Goal: Obtain resource: Download file/media

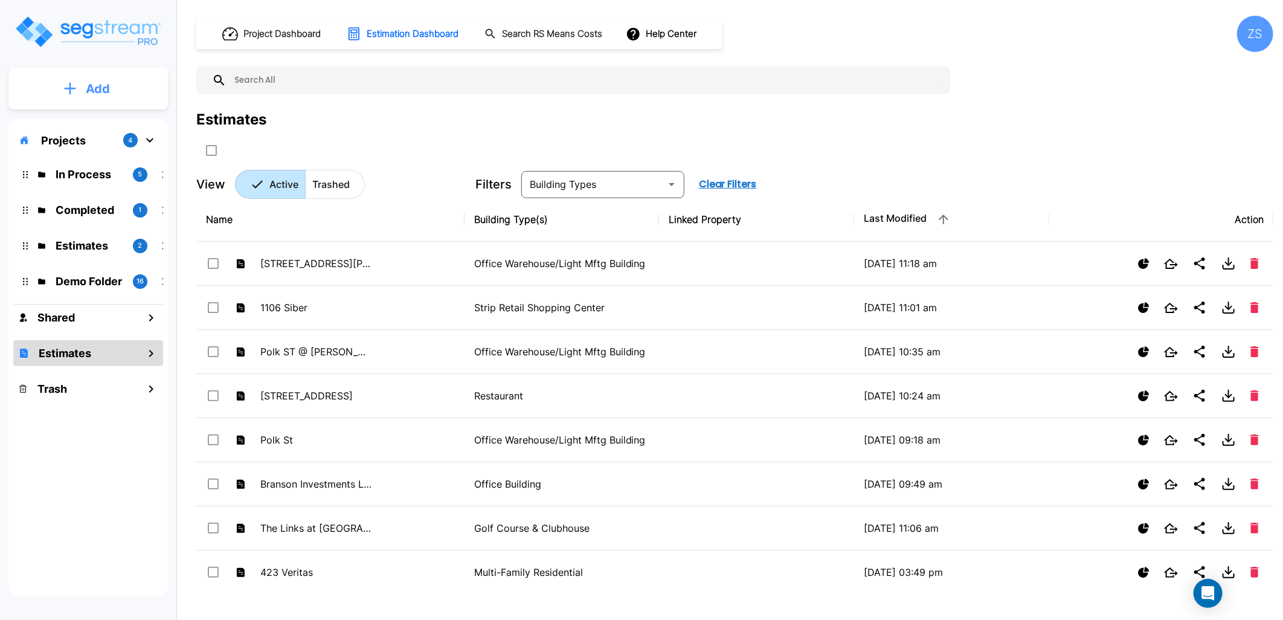
click at [114, 83] on button "Add" at bounding box center [87, 88] width 159 height 35
click at [100, 192] on p "Add Estimate" at bounding box center [96, 191] width 62 height 14
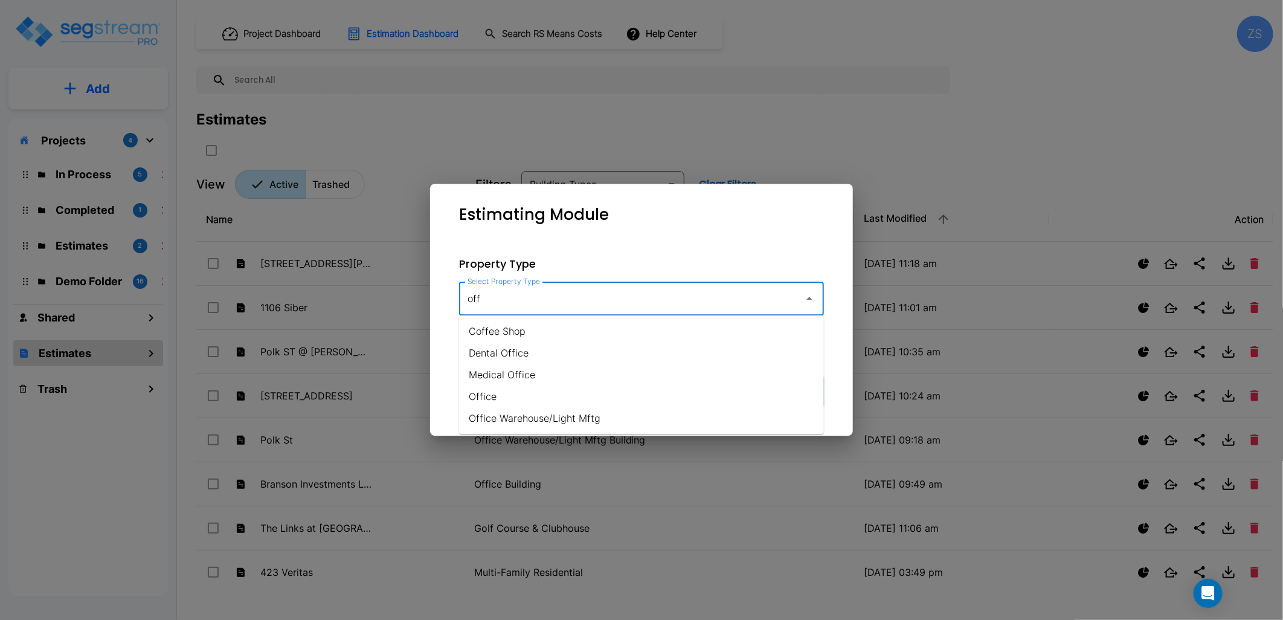
click at [633, 414] on li "Office Warehouse/Light Mftg" at bounding box center [641, 418] width 365 height 22
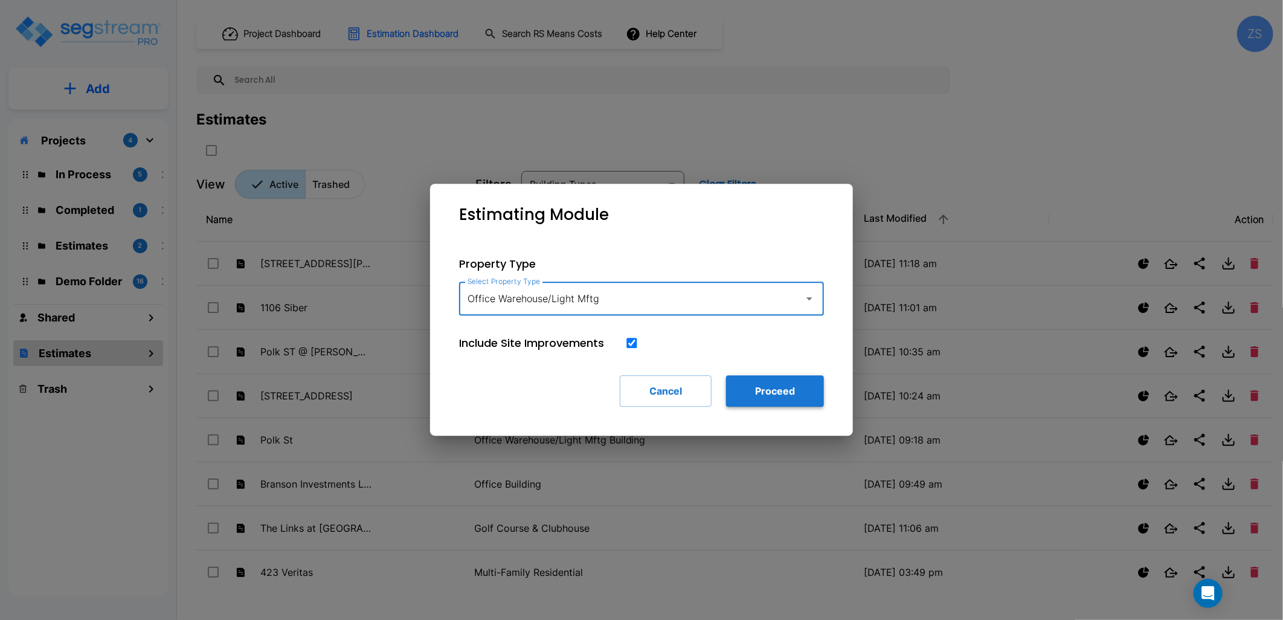
type input "Office Warehouse/Light Mftg"
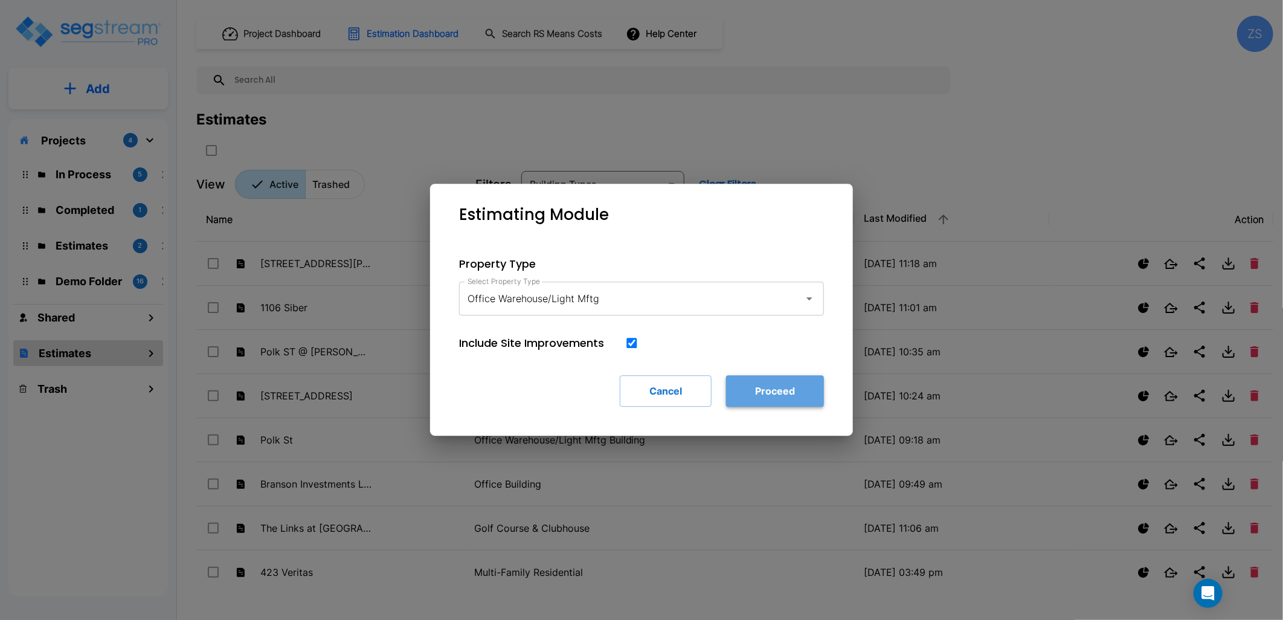
click at [805, 393] on button "Proceed" at bounding box center [775, 390] width 98 height 31
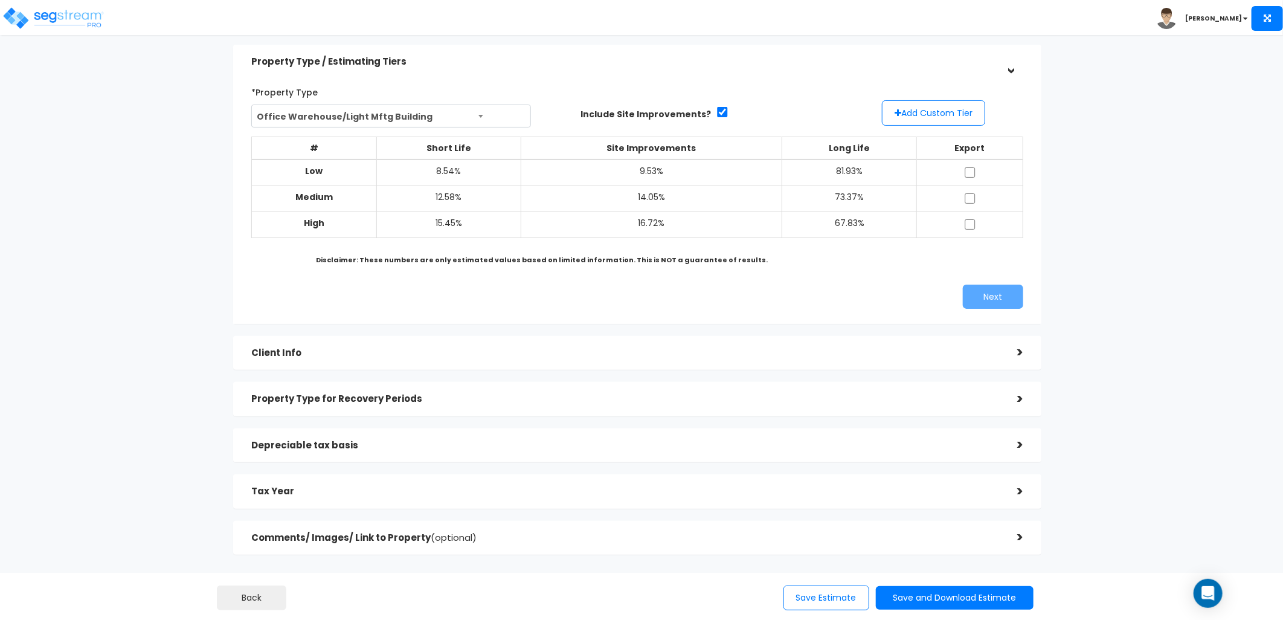
scroll to position [67, 0]
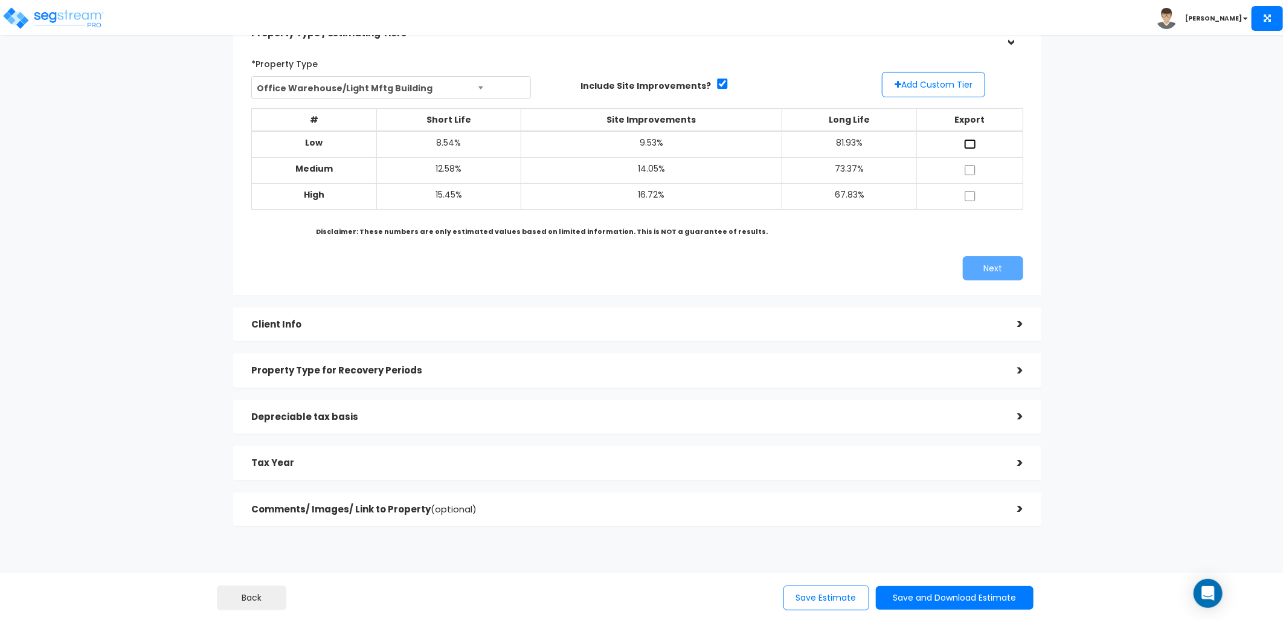
click at [968, 140] on input "checkbox" at bounding box center [970, 144] width 12 height 10
checkbox input "true"
click at [971, 198] on input "checkbox" at bounding box center [970, 196] width 12 height 10
checkbox input "true"
click at [532, 324] on h5 "Client Info" at bounding box center [625, 325] width 748 height 10
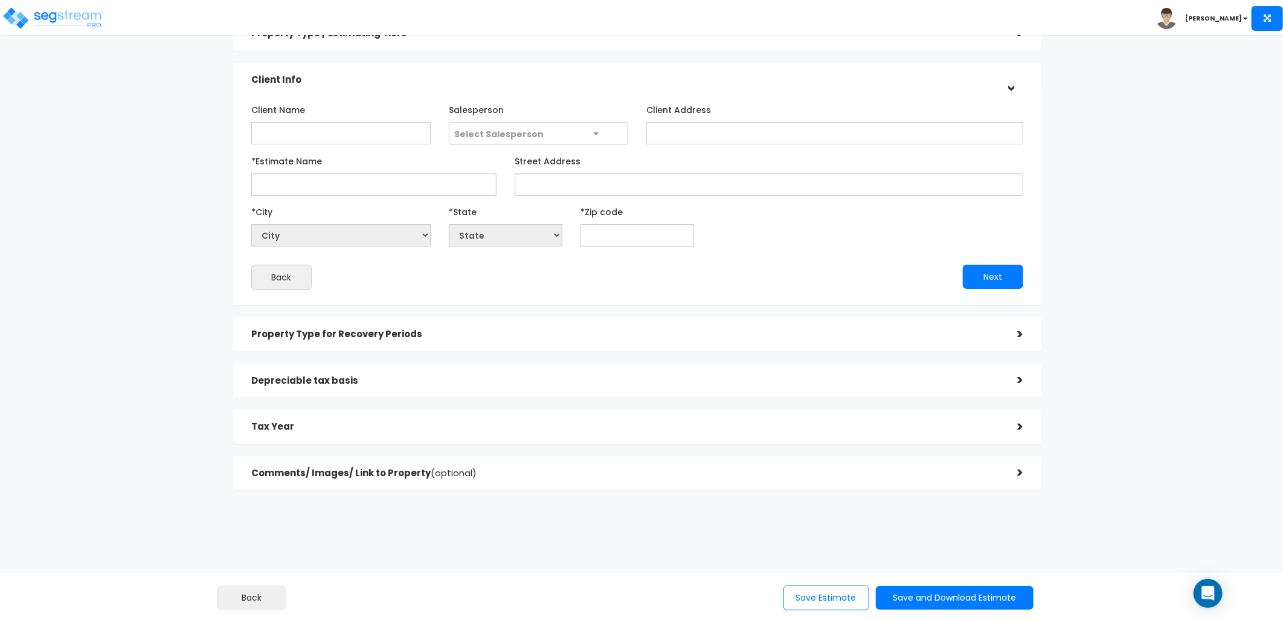
drag, startPoint x: 31, startPoint y: 341, endPoint x: 10, endPoint y: 336, distance: 21.1
click at [31, 341] on div "Estimates > Estimating Module Property Type / Estimating Tiers > *Property Type…" at bounding box center [641, 304] width 1283 height 636
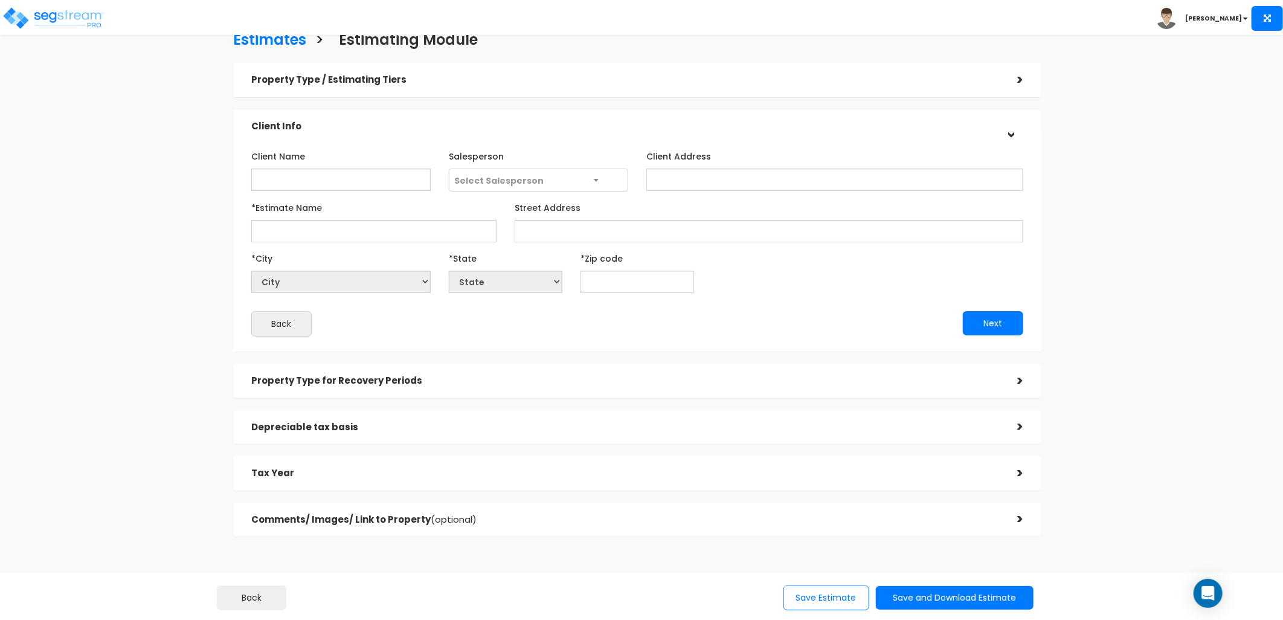
scroll to position [0, 0]
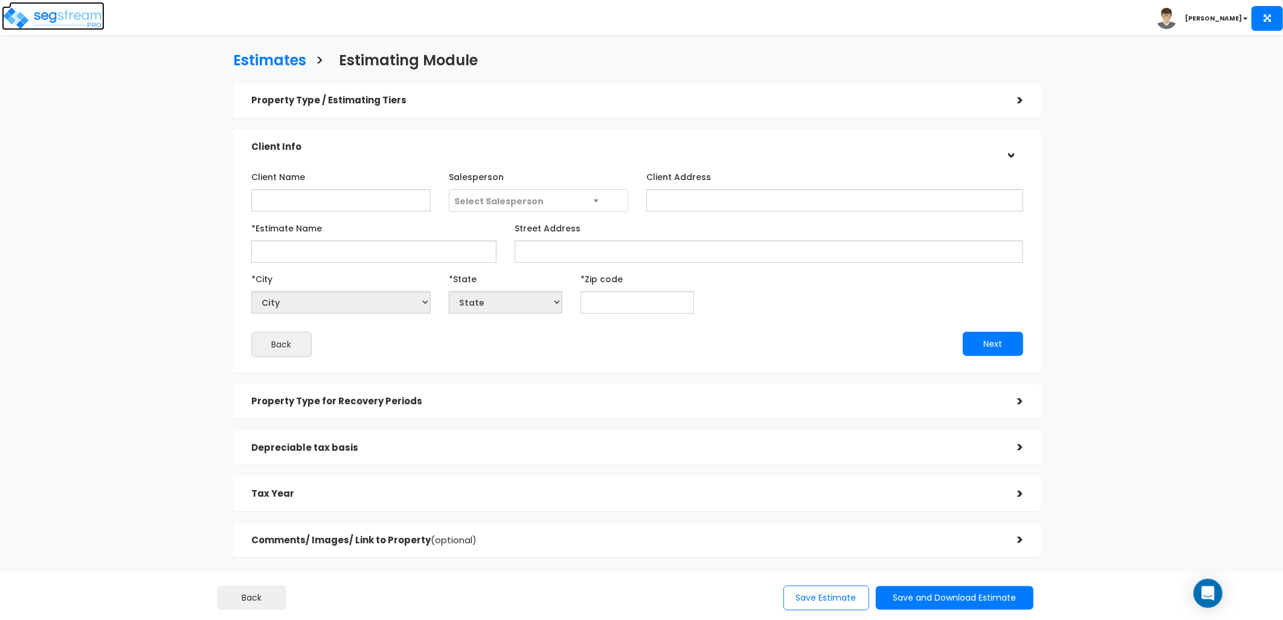
click at [94, 19] on img at bounding box center [53, 18] width 103 height 24
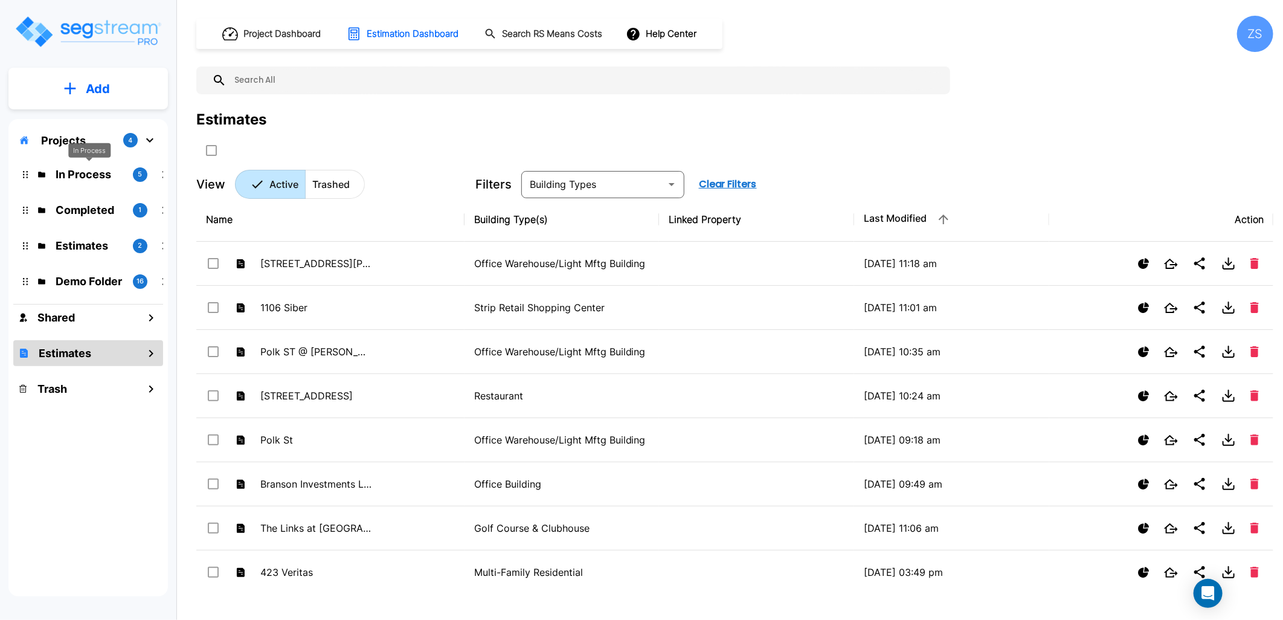
click at [62, 174] on p "In Process" at bounding box center [90, 174] width 68 height 16
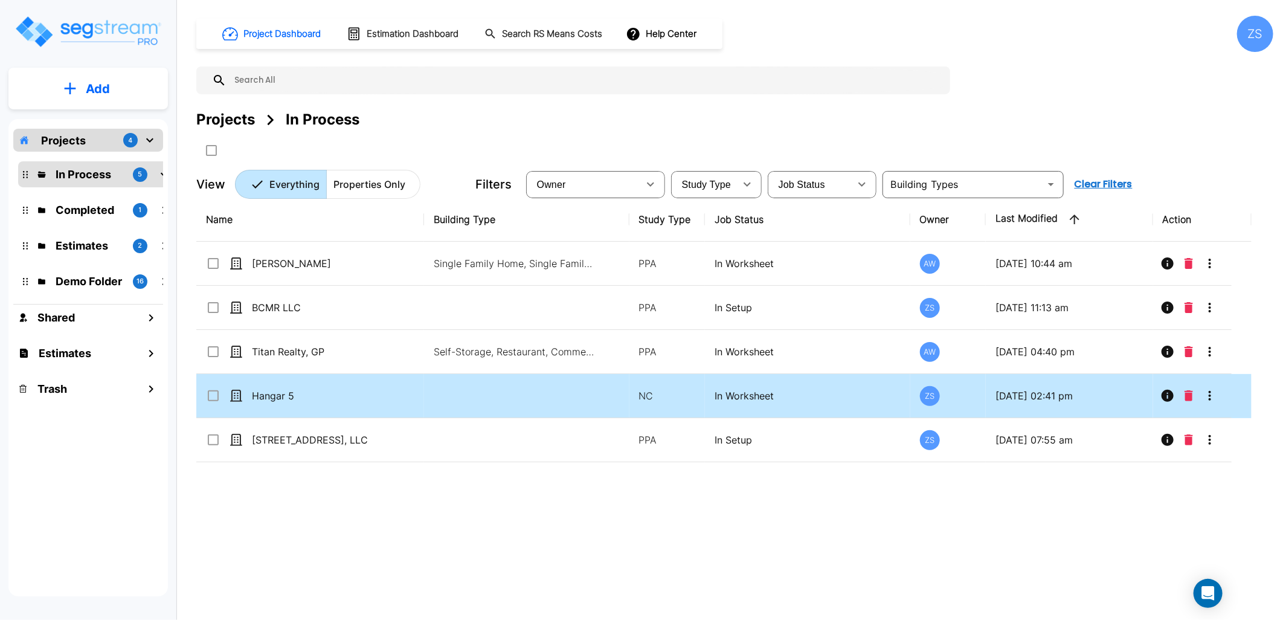
click at [343, 387] on td "Hangar 5" at bounding box center [310, 396] width 228 height 44
checkbox input "true"
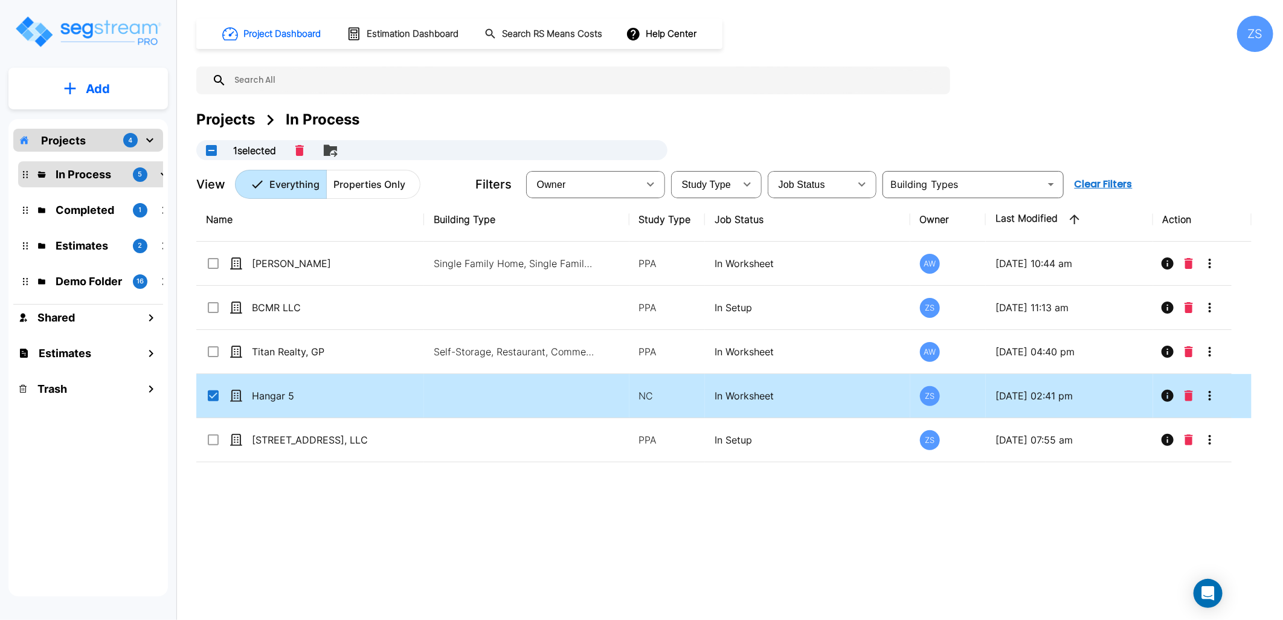
click at [343, 387] on td "Hangar 5" at bounding box center [310, 396] width 228 height 44
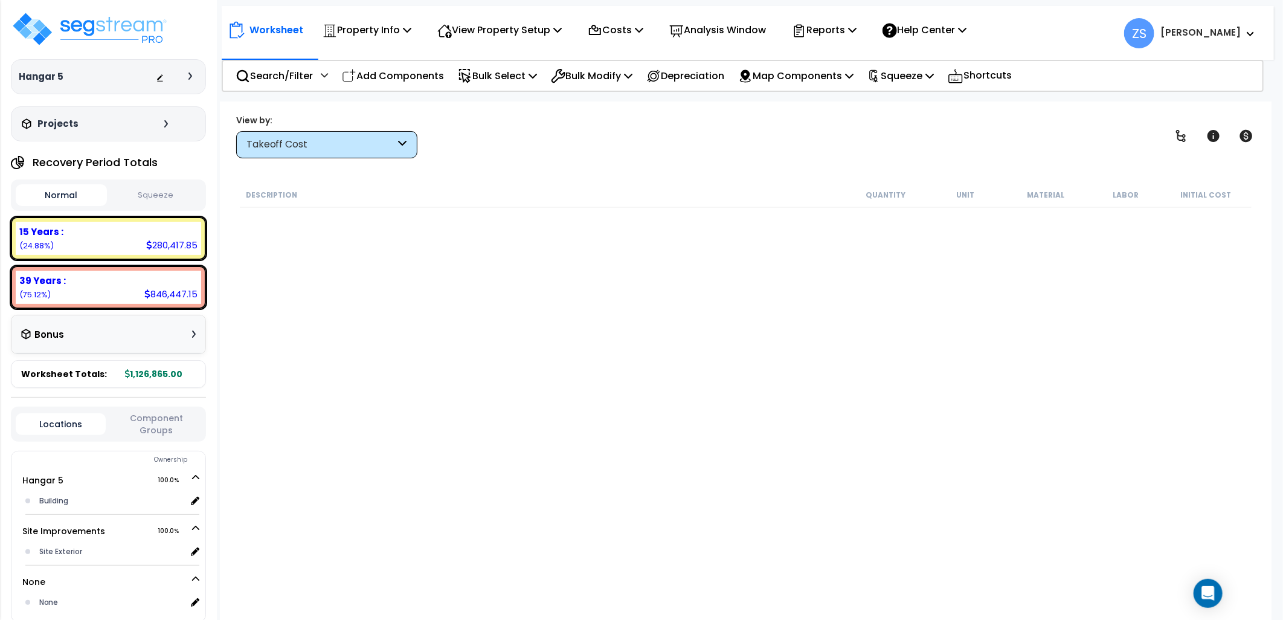
click at [306, 146] on div "Takeoff Cost" at bounding box center [320, 145] width 149 height 14
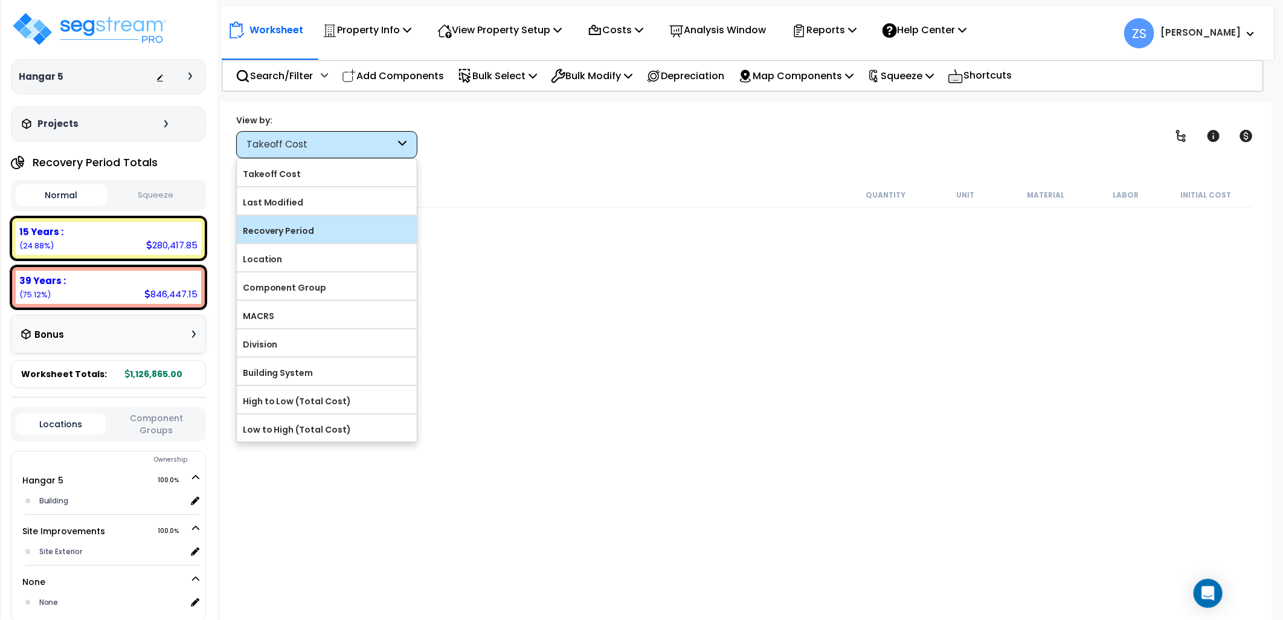
click at [301, 227] on label "Recovery Period" at bounding box center [327, 231] width 180 height 18
click at [0, 0] on input "Recovery Period" at bounding box center [0, 0] width 0 height 0
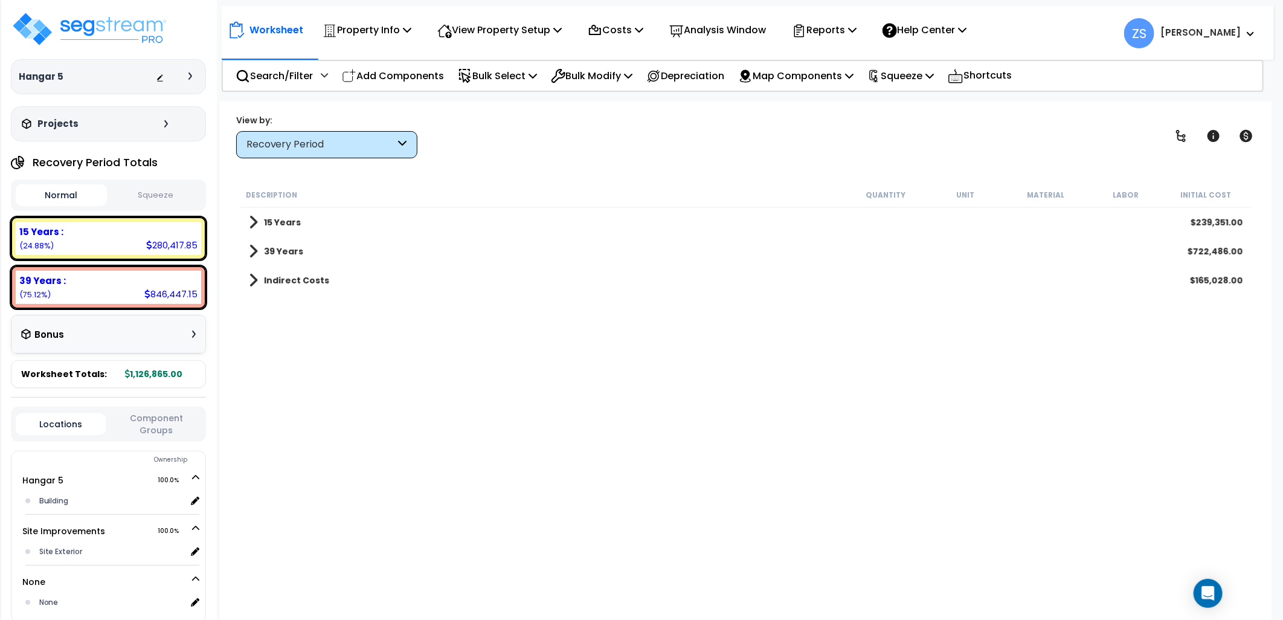
click at [308, 221] on div "15 Years $239,351.00" at bounding box center [746, 222] width 1007 height 29
click at [266, 225] on b "15 Years" at bounding box center [282, 222] width 37 height 12
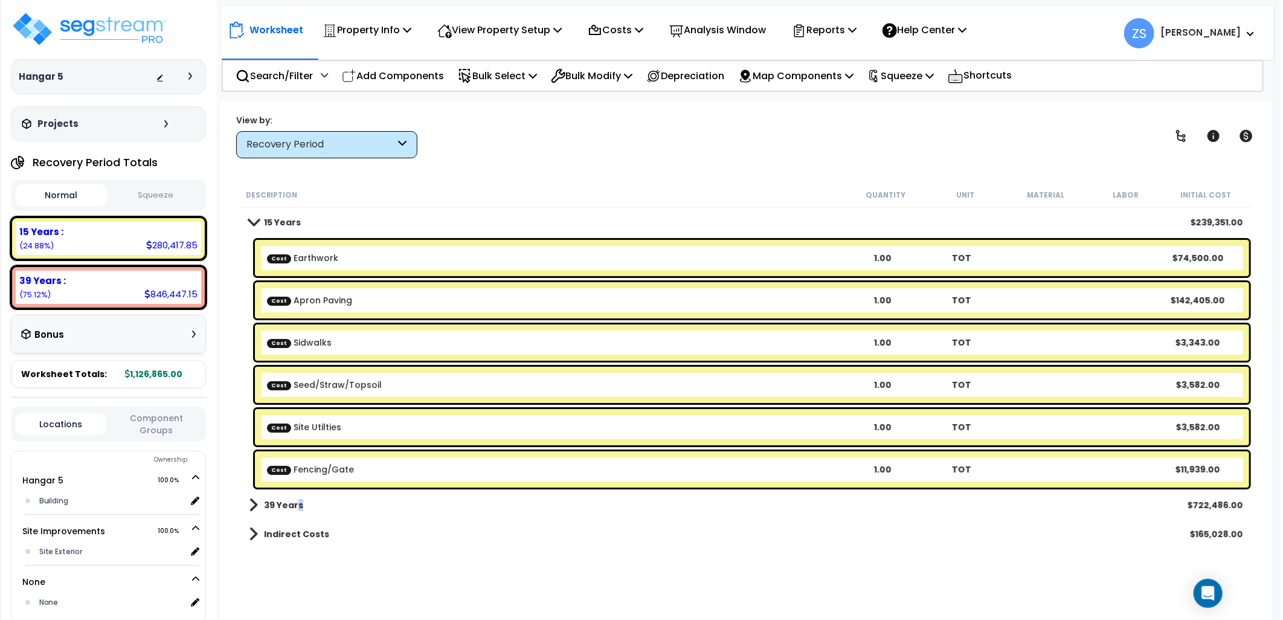
click at [296, 511] on link "39 Years" at bounding box center [276, 505] width 54 height 17
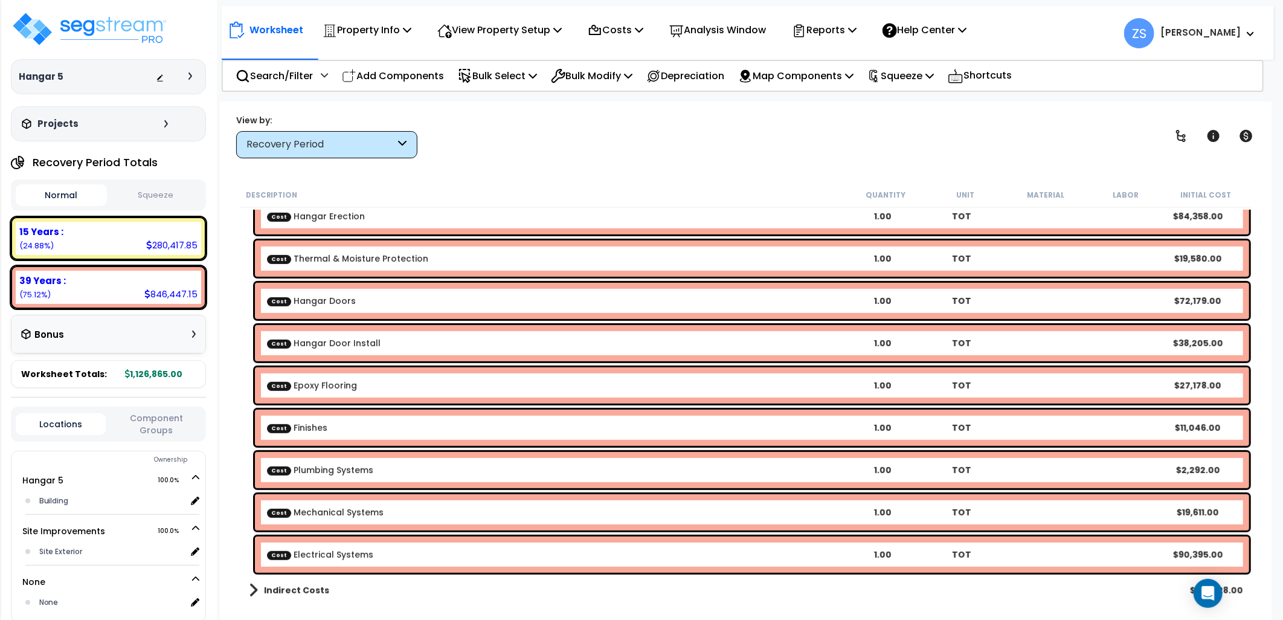
scroll to position [415, 0]
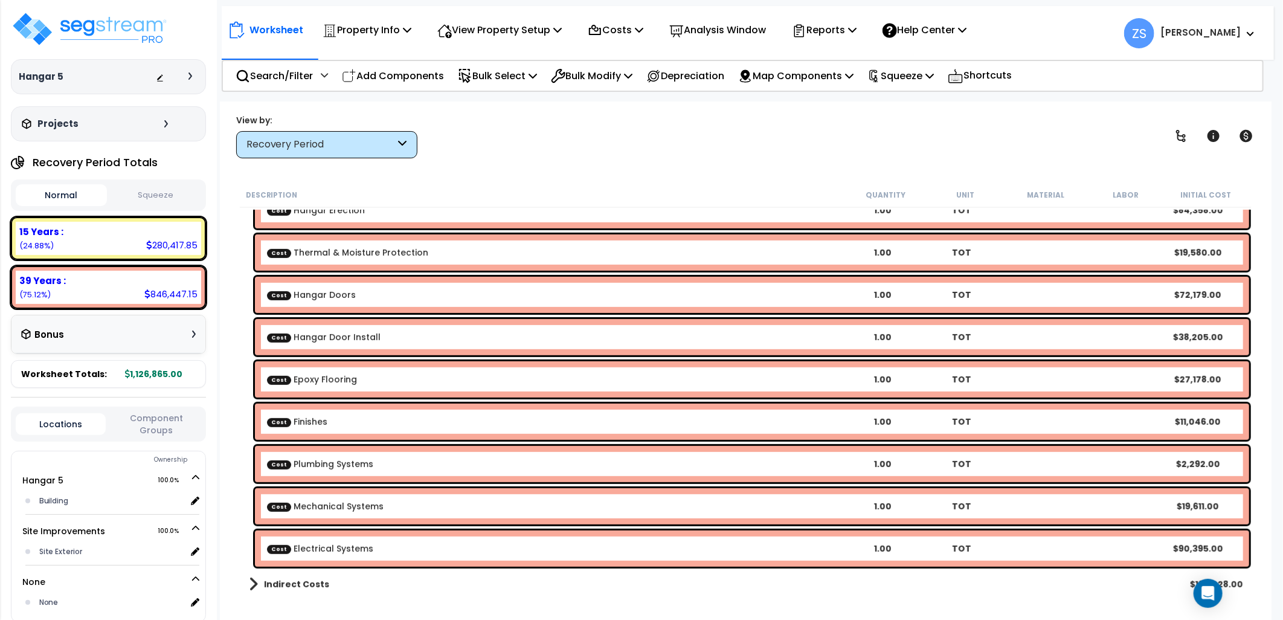
click at [327, 584] on div "Indirect Costs $165,028.00" at bounding box center [746, 584] width 1007 height 29
click at [264, 578] on b "Indirect Costs" at bounding box center [296, 584] width 65 height 12
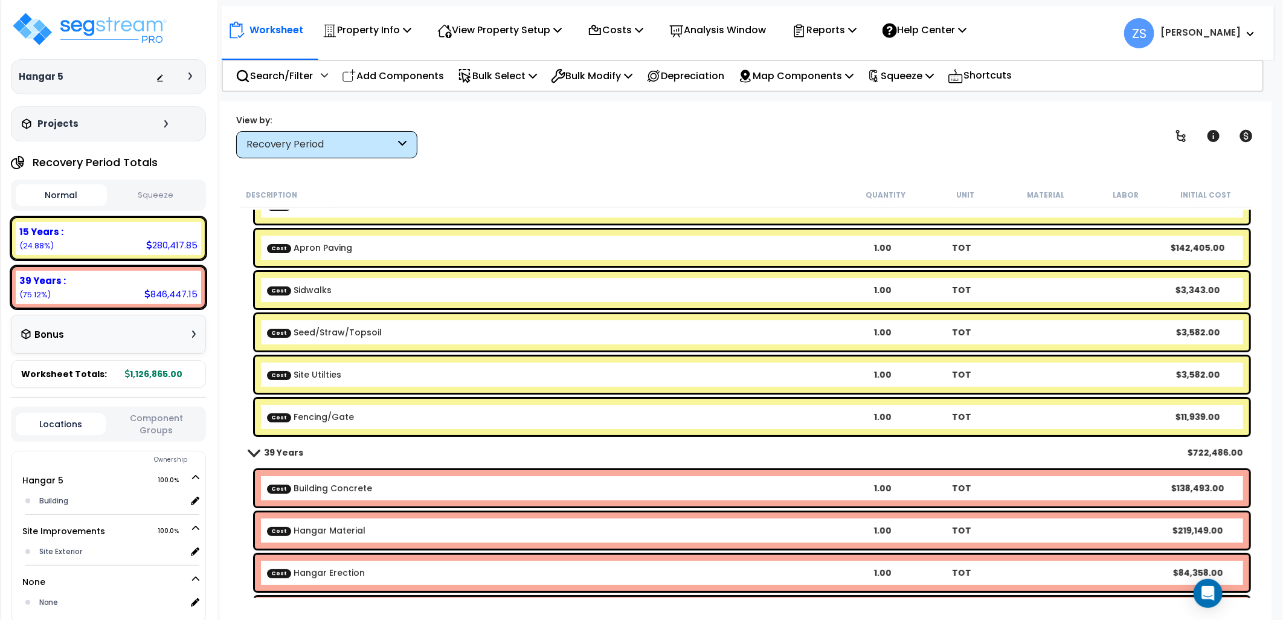
scroll to position [0, 0]
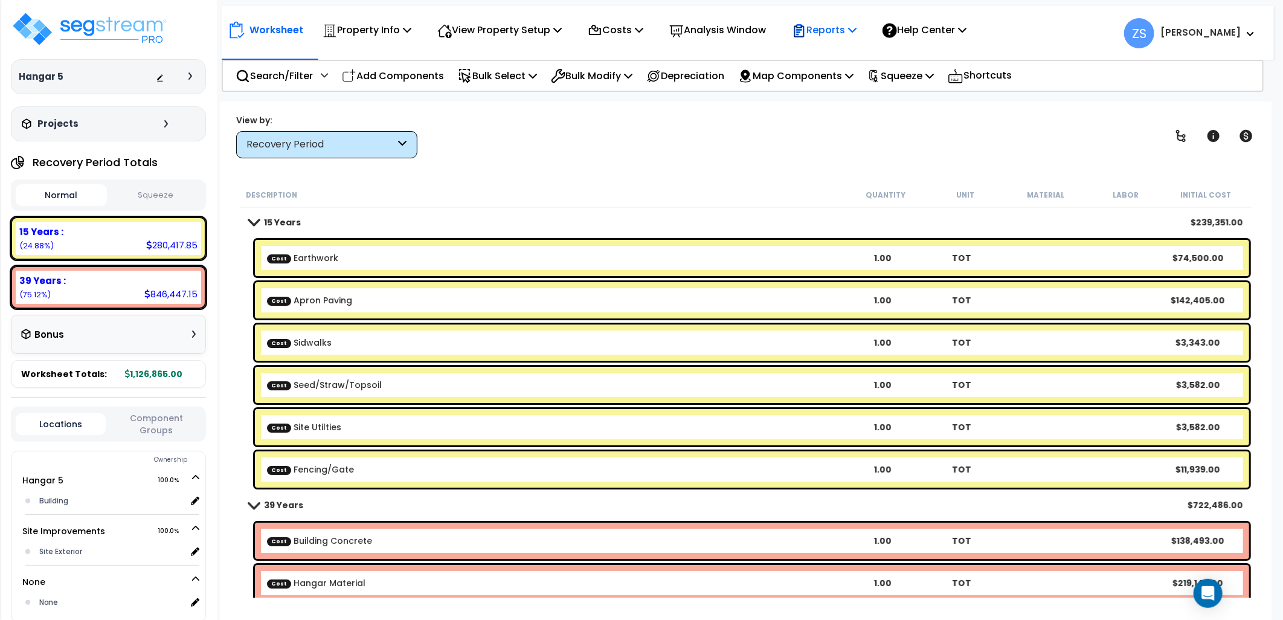
click at [857, 31] on p "Reports" at bounding box center [824, 30] width 65 height 16
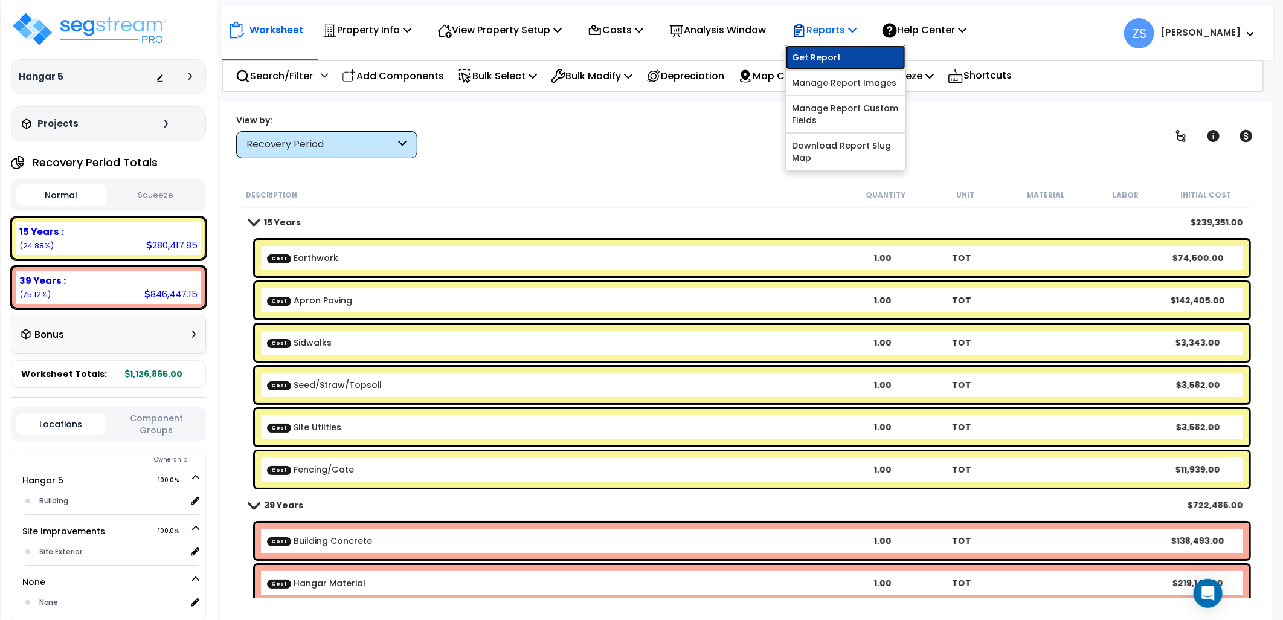
click at [855, 57] on link "Get Report" at bounding box center [846, 57] width 120 height 24
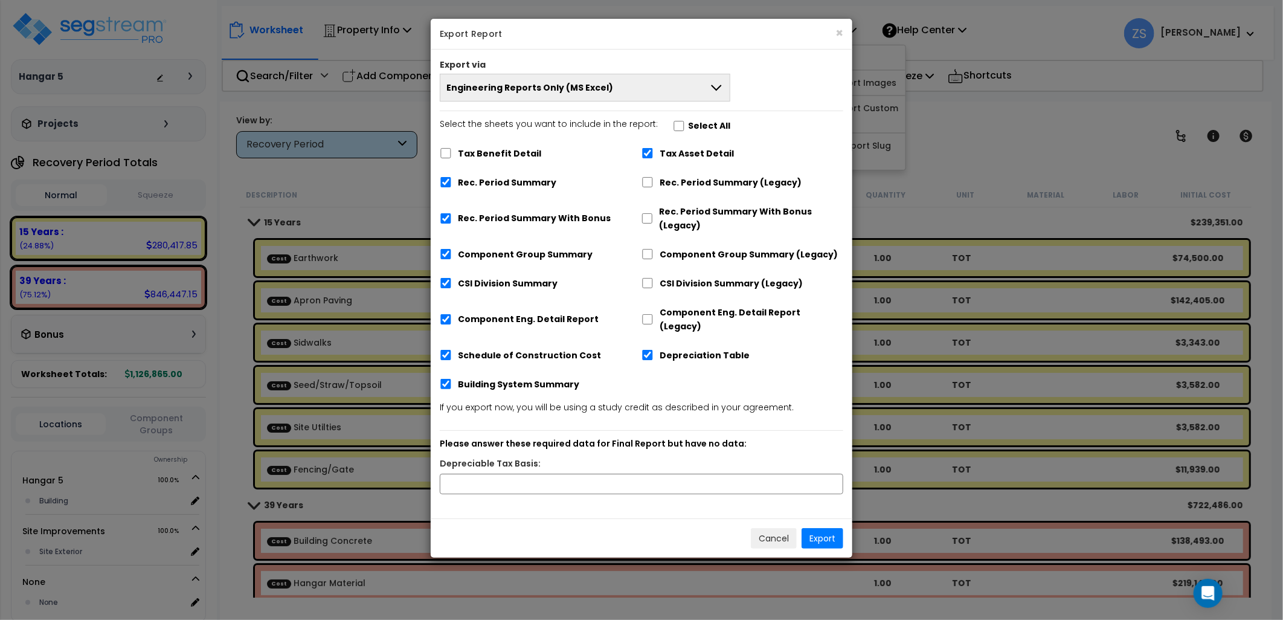
click at [492, 182] on label "Rec. Period Summary" at bounding box center [507, 183] width 98 height 14
click at [452, 182] on input "Rec. Period Summary" at bounding box center [446, 182] width 12 height 10
checkbox input "false"
click at [630, 88] on button "Engineering Reports Only (MS Excel)" at bounding box center [585, 88] width 291 height 28
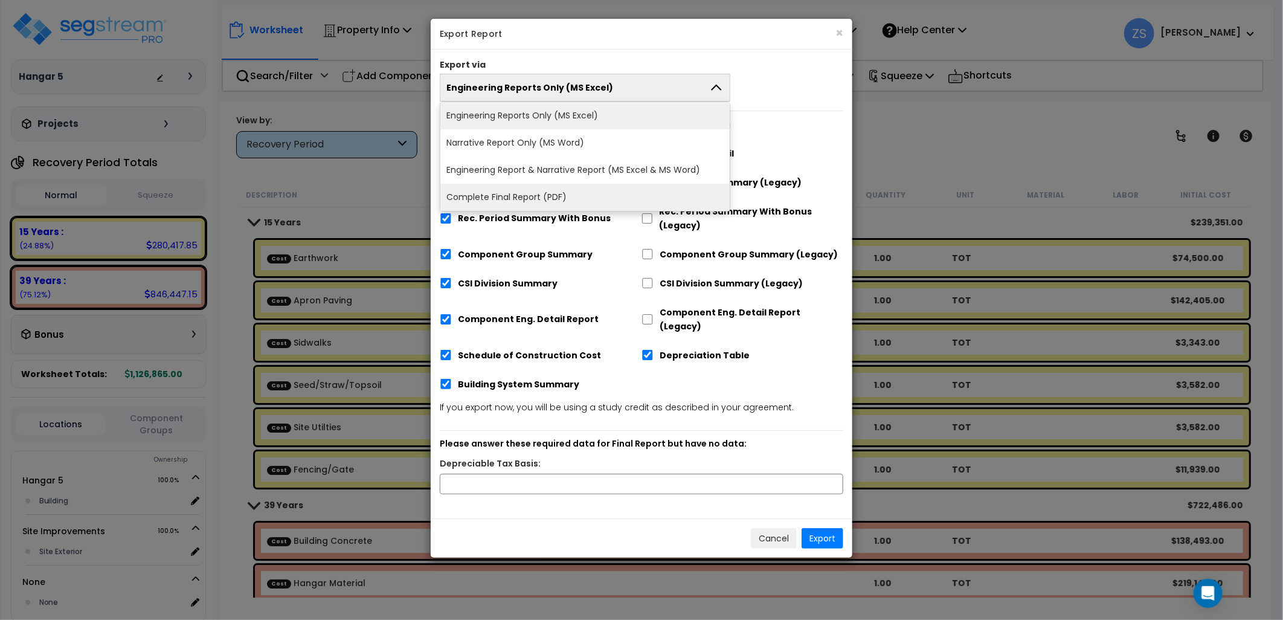
click at [553, 196] on li "Complete Final Report (PDF)" at bounding box center [584, 197] width 289 height 27
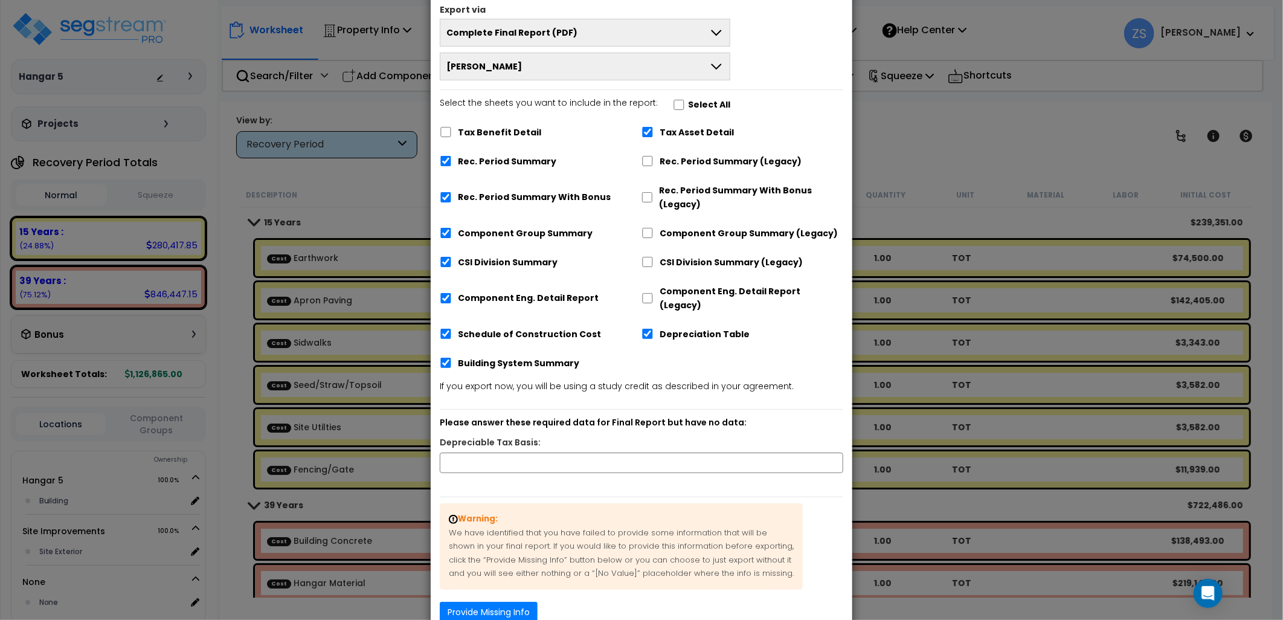
scroll to position [111, 0]
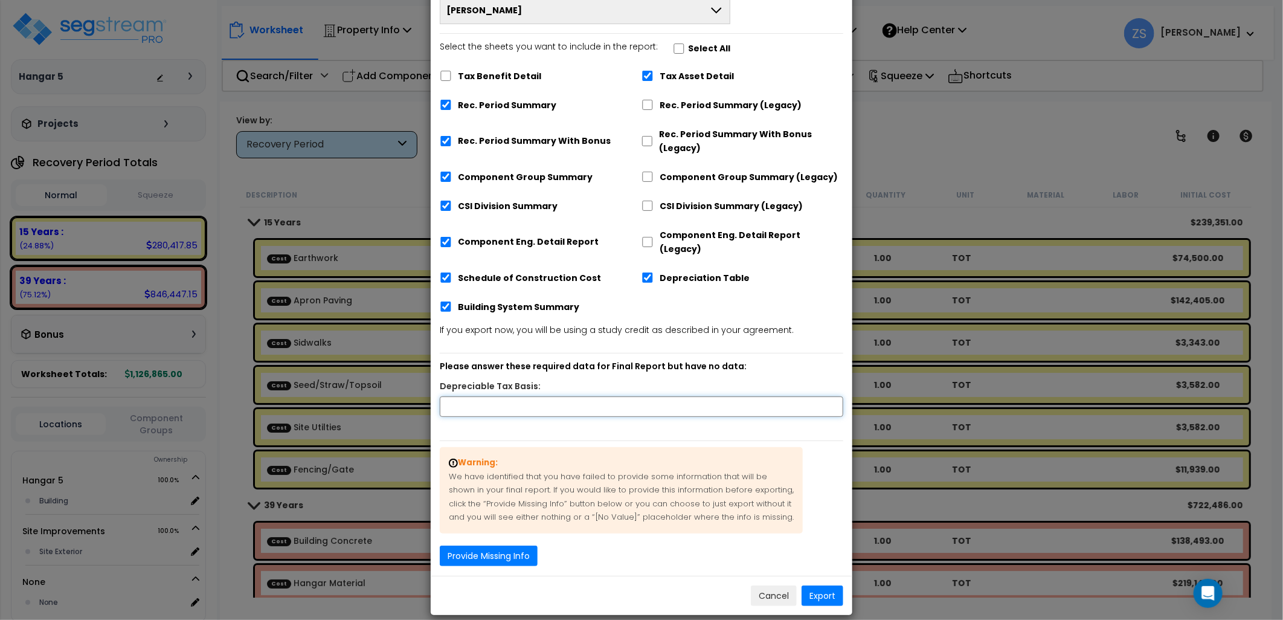
click at [486, 396] on input "text" at bounding box center [642, 406] width 404 height 21
type input "1"
type input "1,126,865"
click at [825, 585] on button "Export" at bounding box center [823, 595] width 42 height 21
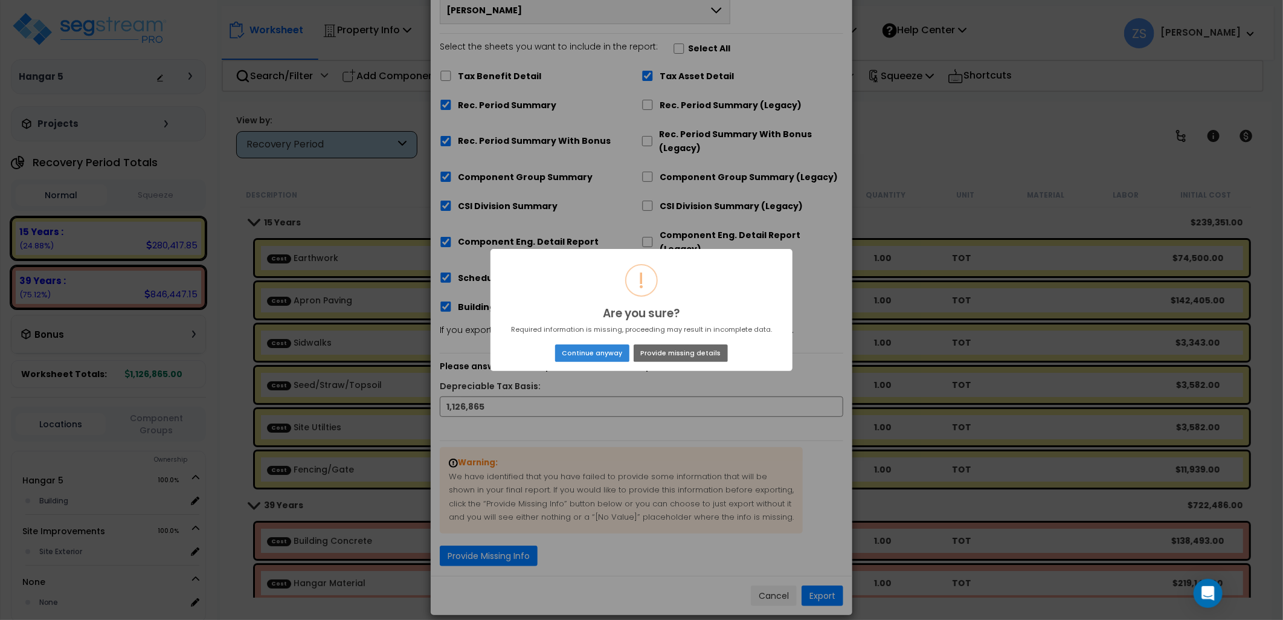
click at [674, 351] on button "Provide missing details" at bounding box center [681, 352] width 94 height 17
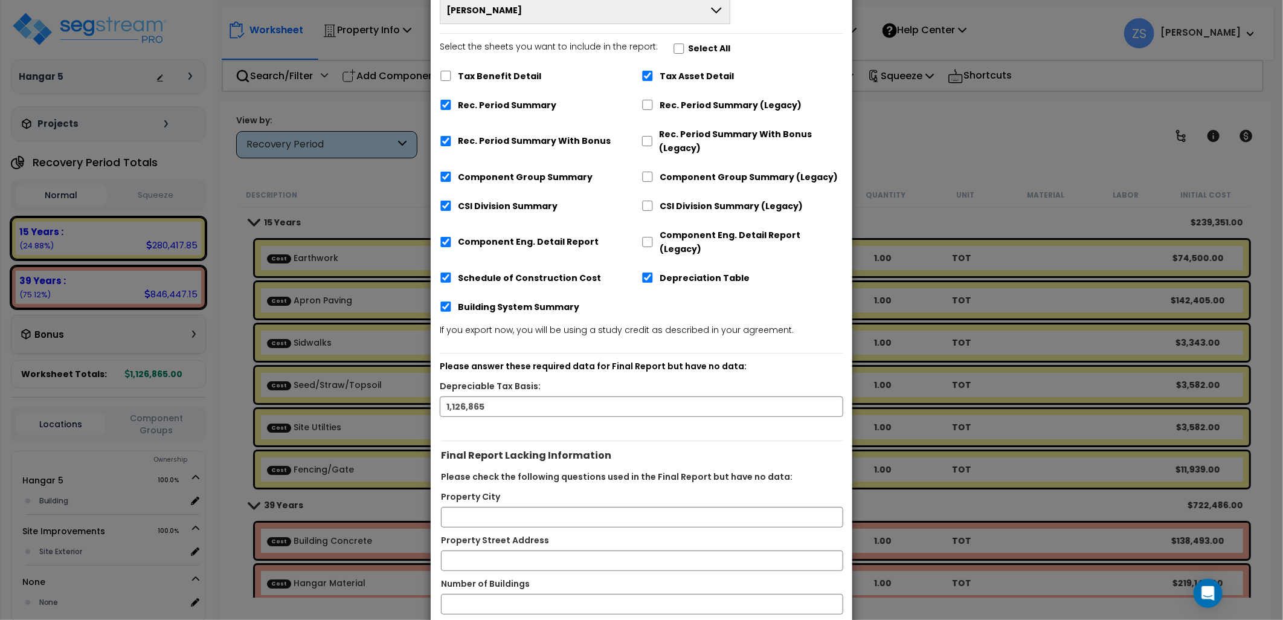
scroll to position [165, 0]
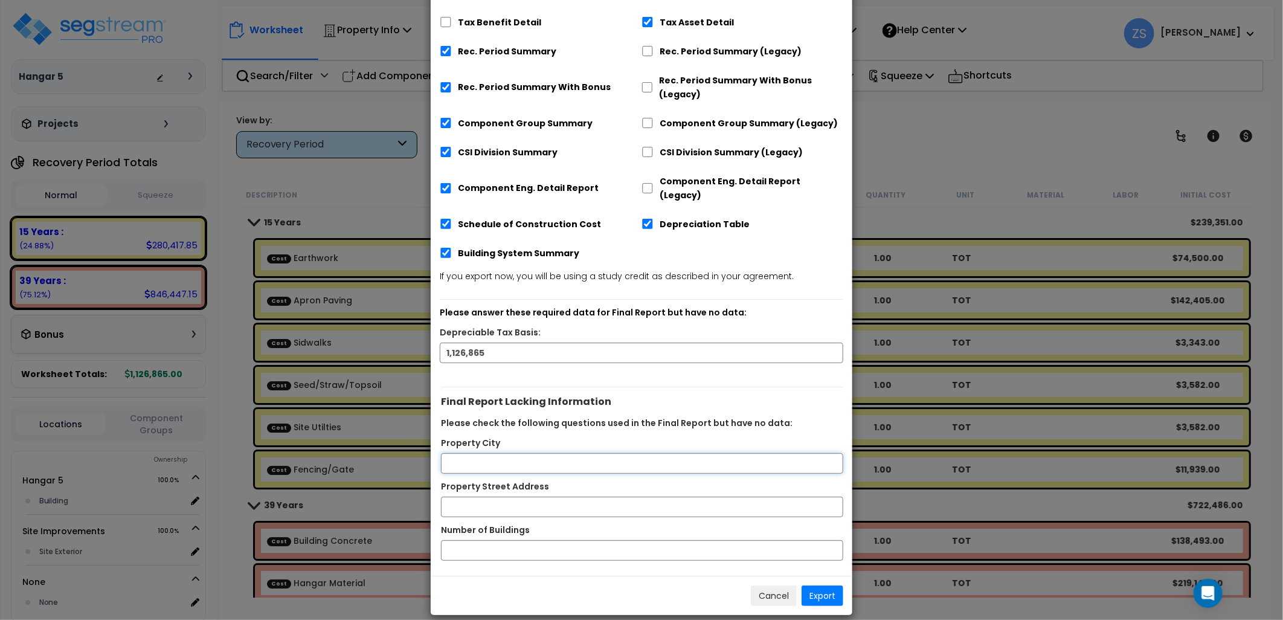
click at [520, 457] on input "Property City" at bounding box center [642, 463] width 402 height 21
click at [545, 453] on input "[GEOGRAPHIC_DATA]" at bounding box center [642, 463] width 402 height 21
type input "[GEOGRAPHIC_DATA]"
click at [782, 497] on input "Property Street Address" at bounding box center [642, 507] width 402 height 21
click at [631, 546] on input "Number of Buildings" at bounding box center [642, 550] width 402 height 21
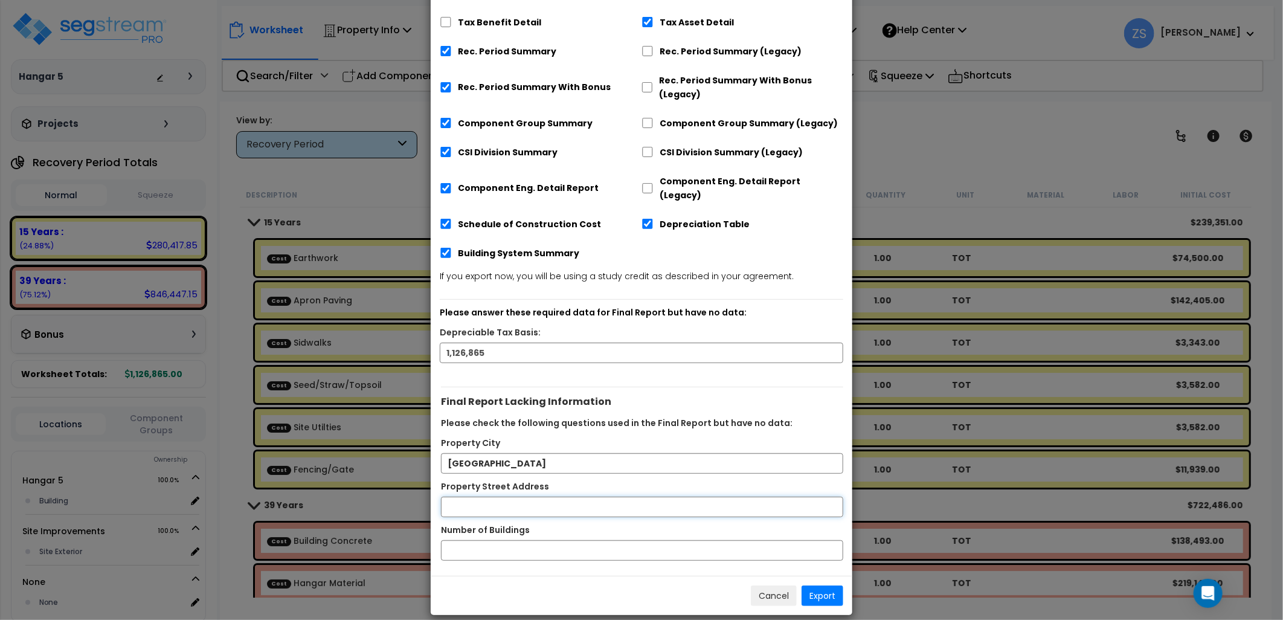
click at [558, 497] on input "Property Street Address" at bounding box center [642, 507] width 402 height 21
click at [555, 497] on input "Property Street Address" at bounding box center [642, 507] width 402 height 21
type input "[STREET_ADDRESS]"
click at [511, 550] on div "Final Report Lacking Information Please check the following questions used in t…" at bounding box center [642, 472] width 422 height 189
click at [515, 540] on input "Number of Buildings" at bounding box center [642, 550] width 402 height 21
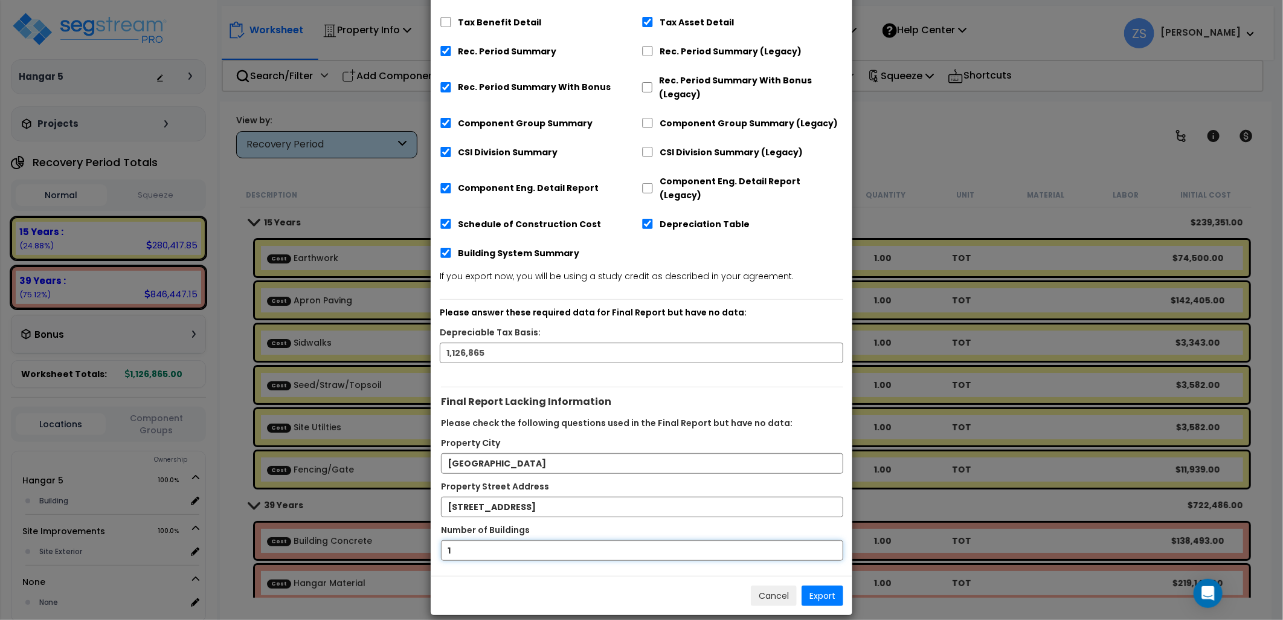
type input "1"
click at [813, 585] on button "Export" at bounding box center [823, 595] width 42 height 21
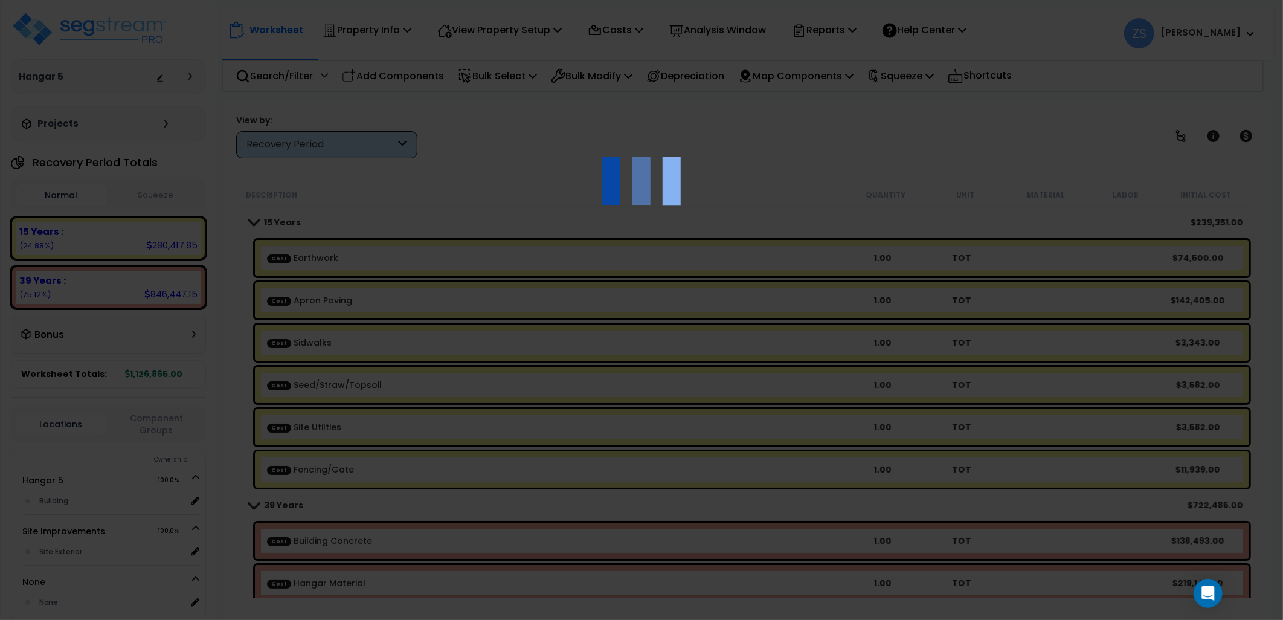
scroll to position [79, 0]
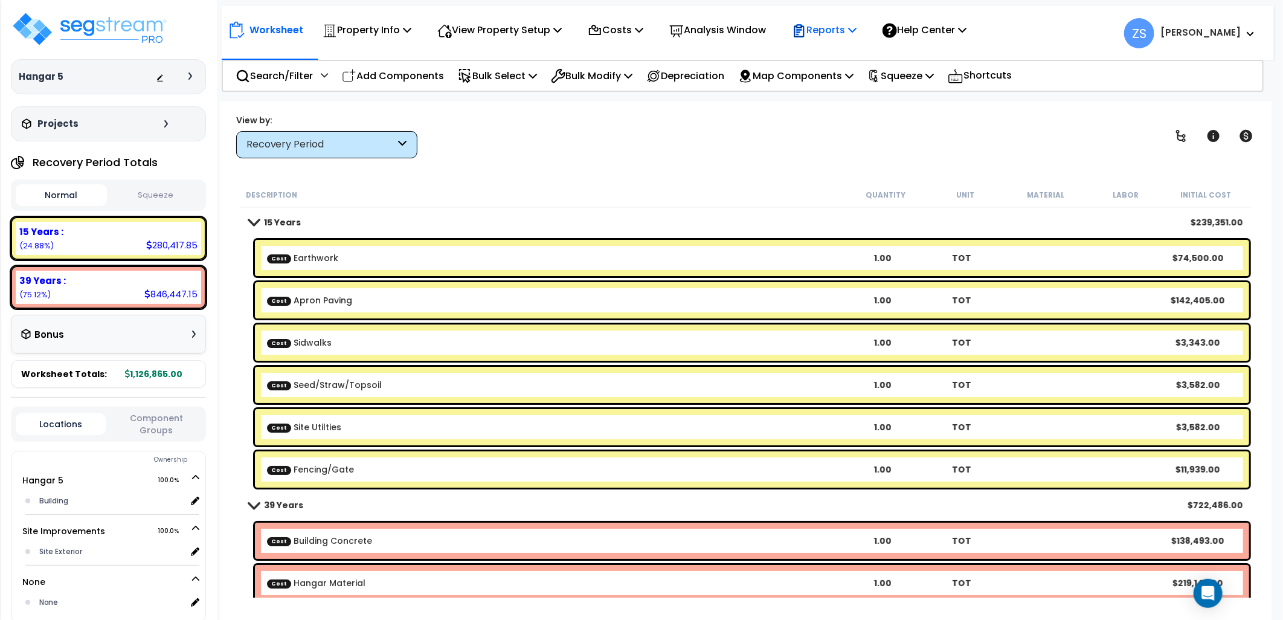
drag, startPoint x: 873, startPoint y: 31, endPoint x: 870, endPoint y: 38, distance: 7.9
click at [857, 31] on icon at bounding box center [852, 30] width 8 height 10
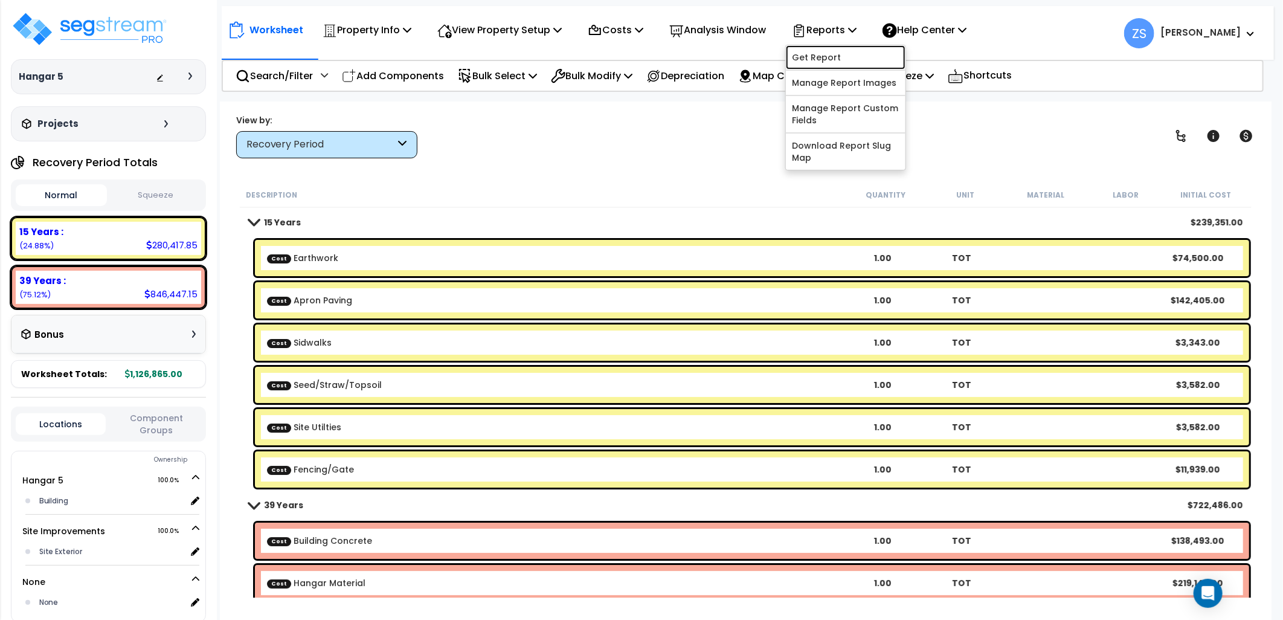
click at [863, 56] on link "Get Report" at bounding box center [846, 57] width 120 height 24
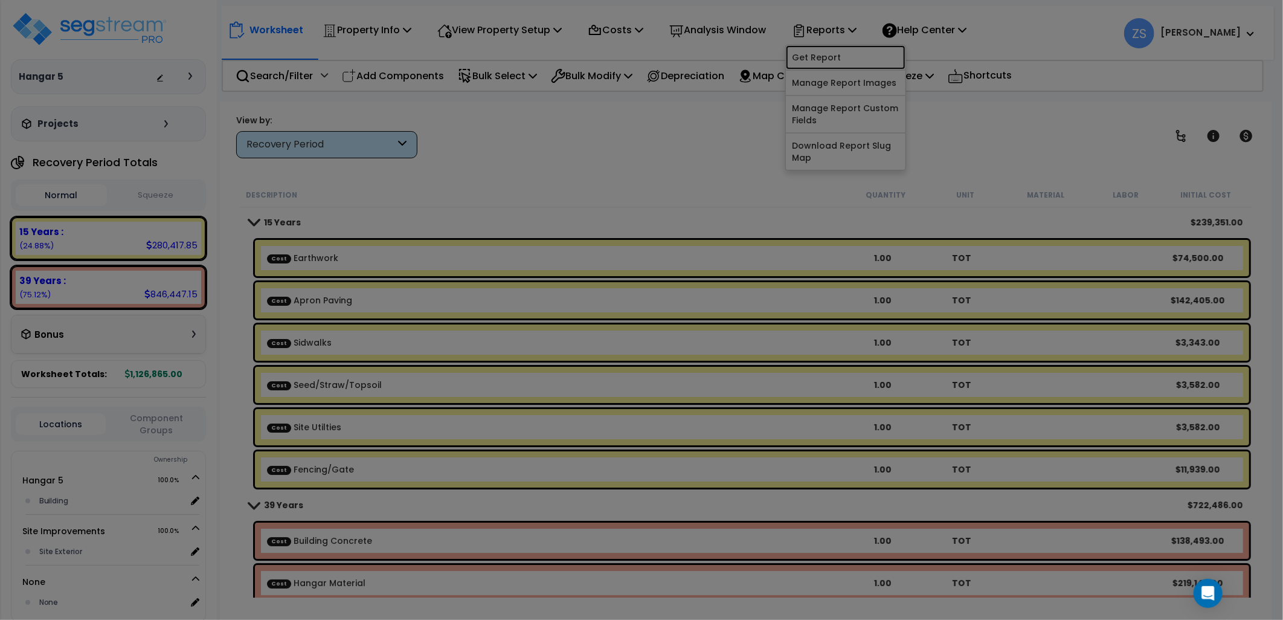
scroll to position [0, 0]
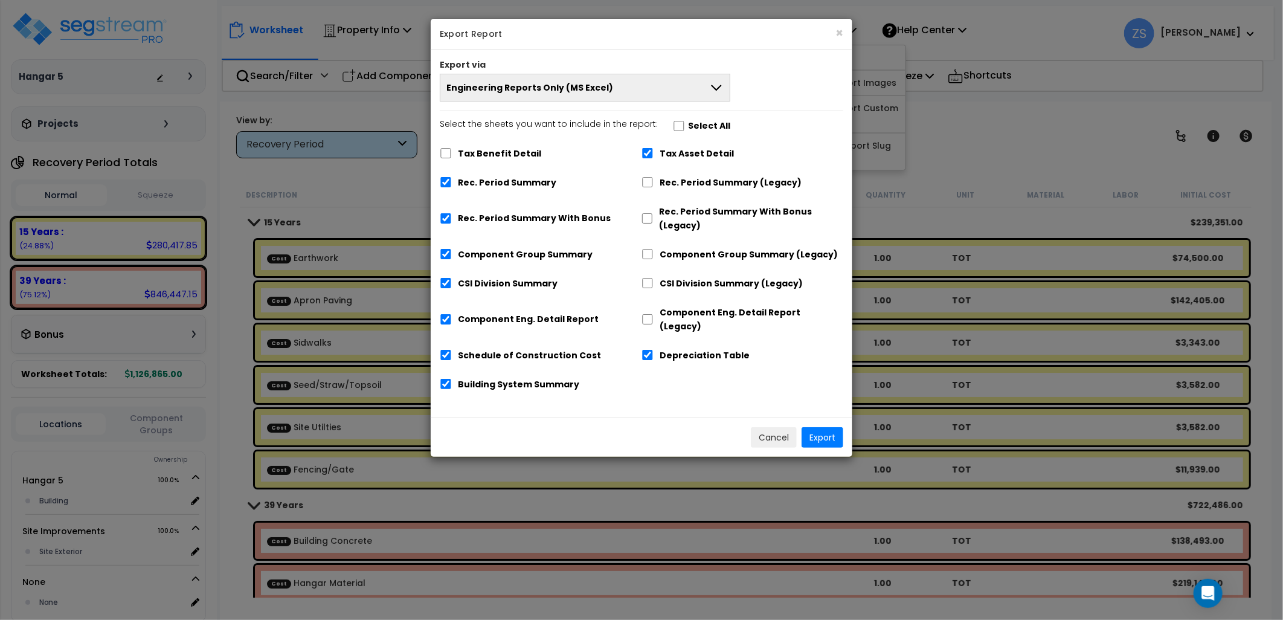
click at [607, 91] on button "Engineering Reports Only (MS Excel)" at bounding box center [585, 88] width 291 height 28
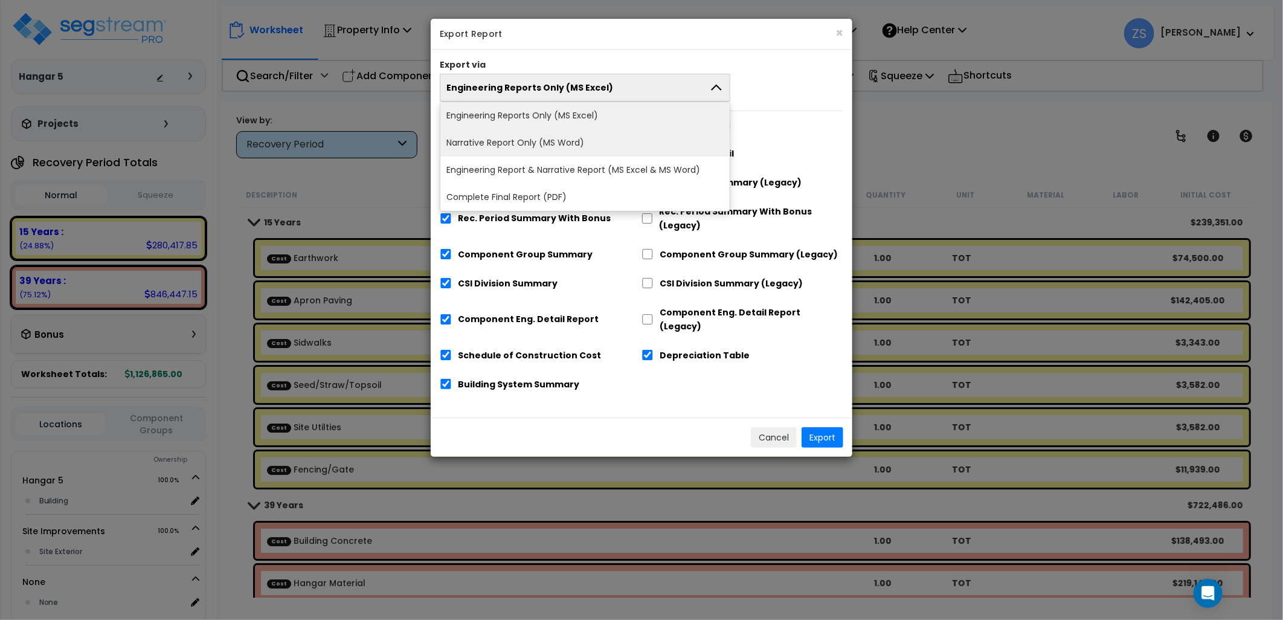
click at [595, 142] on li "Narrative Report Only (MS Word)" at bounding box center [584, 142] width 289 height 27
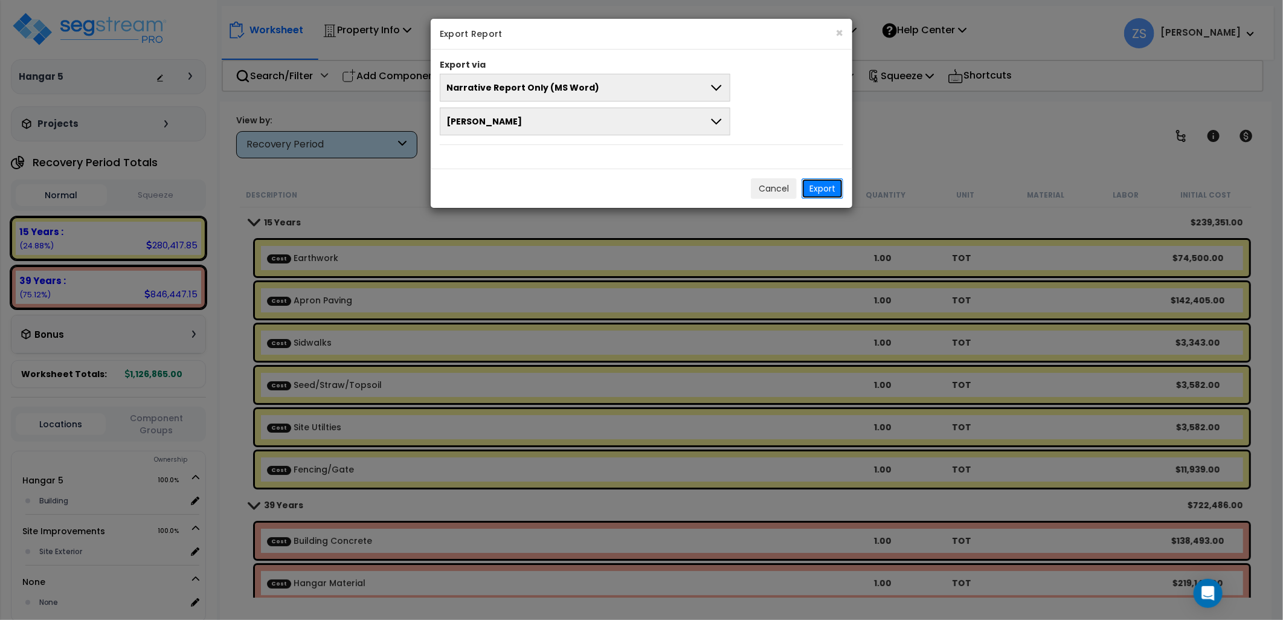
click at [819, 185] on button "Export" at bounding box center [823, 188] width 42 height 21
